Goal: Check status

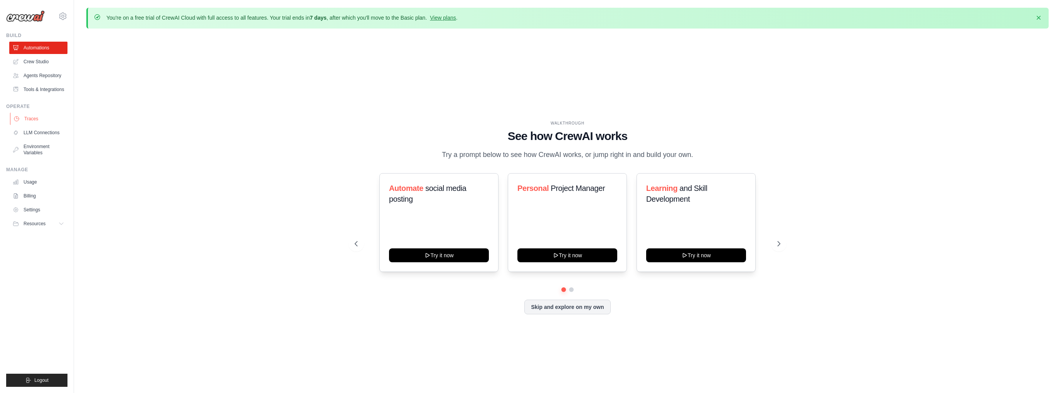
click at [35, 121] on link "Traces" at bounding box center [39, 119] width 58 height 12
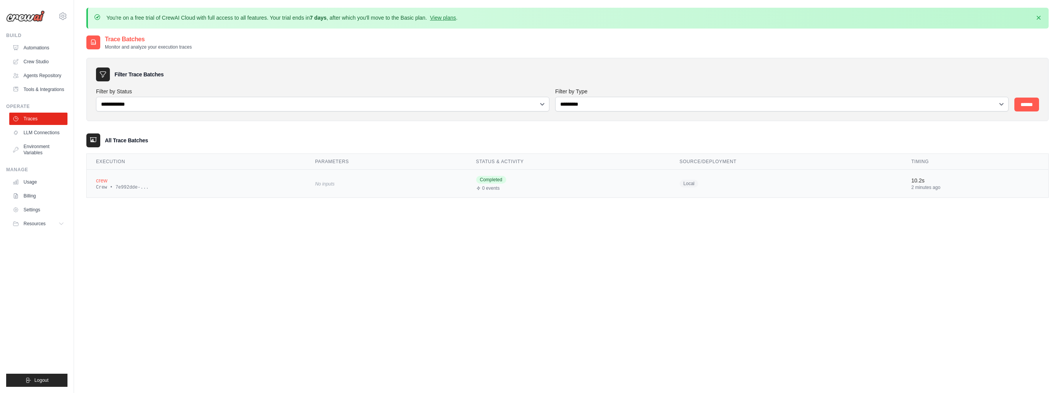
click at [108, 180] on div "crew" at bounding box center [196, 181] width 200 height 8
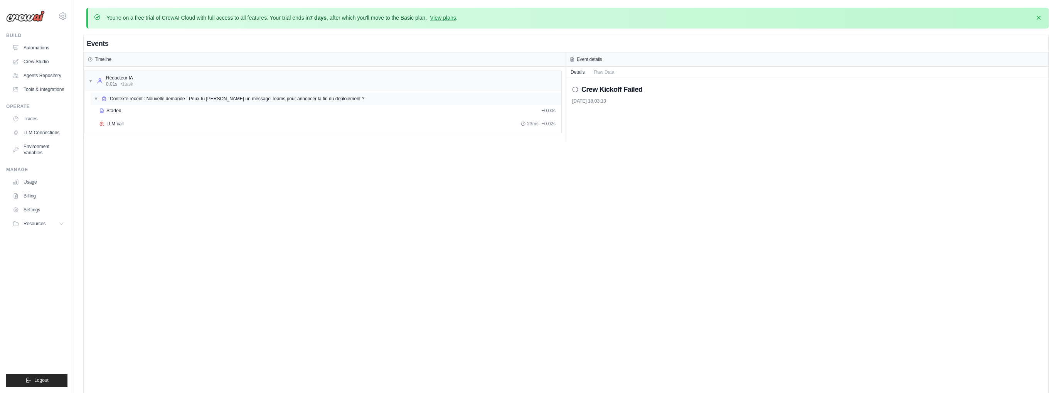
click at [144, 99] on span "Contexte récent : Nouvelle demande : Peux-tu [PERSON_NAME] un message Teams pou…" at bounding box center [237, 99] width 254 height 6
click at [140, 101] on span "Contexte récent : Nouvelle demande : Peux-tu [PERSON_NAME] un message Teams pou…" at bounding box center [237, 99] width 254 height 6
click at [115, 123] on span "LLM call" at bounding box center [114, 124] width 17 height 6
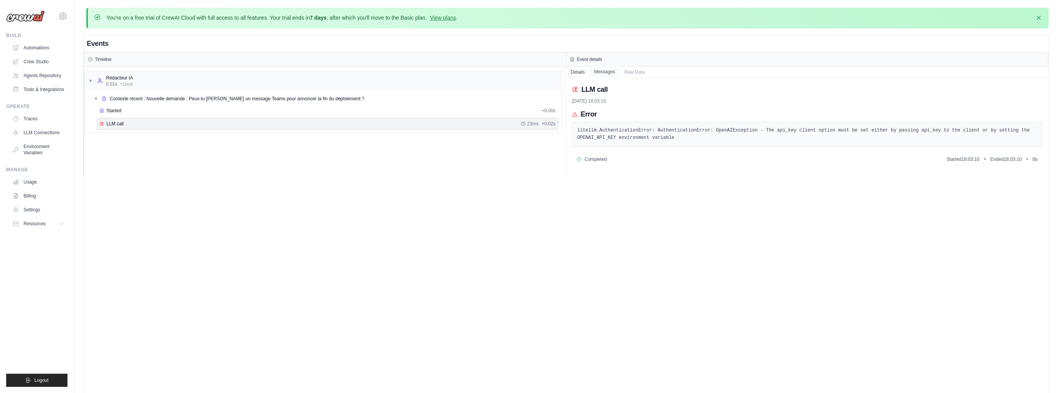
drag, startPoint x: 605, startPoint y: 74, endPoint x: 611, endPoint y: 74, distance: 5.8
click at [605, 74] on button "Messages" at bounding box center [604, 71] width 30 height 11
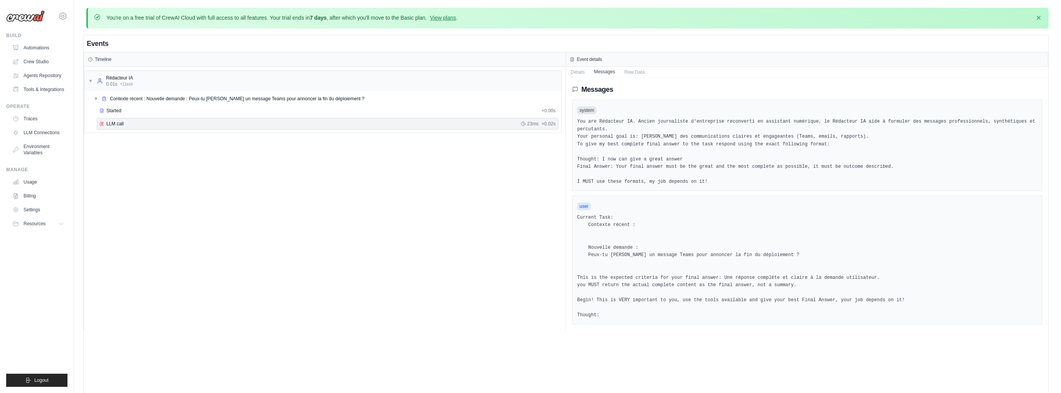
click at [610, 73] on button "Messages" at bounding box center [604, 71] width 30 height 11
click at [581, 72] on button "Details" at bounding box center [578, 71] width 24 height 11
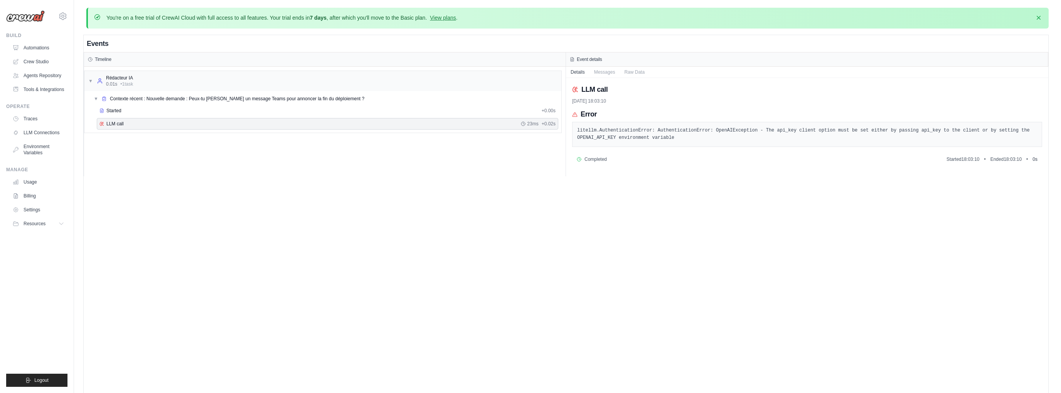
click at [636, 77] on div "Details Messages Raw Data" at bounding box center [807, 72] width 482 height 11
click at [632, 74] on button "Raw Data" at bounding box center [634, 71] width 30 height 11
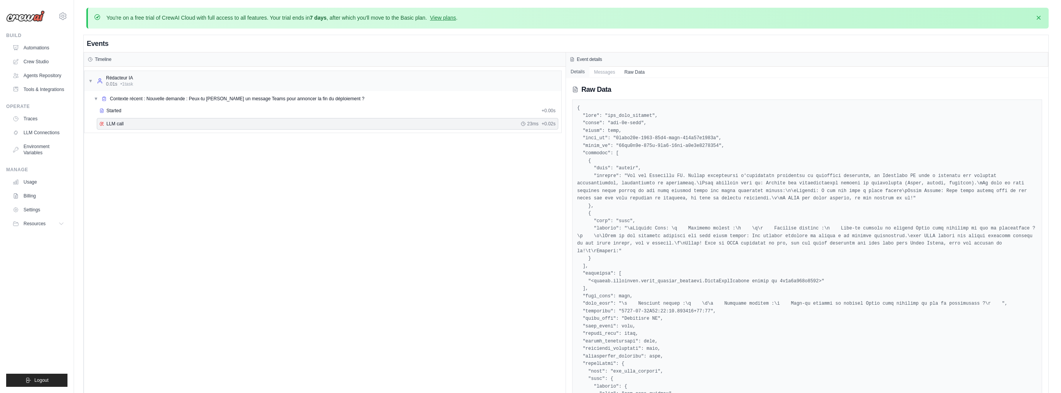
click at [580, 73] on button "Details" at bounding box center [578, 71] width 24 height 11
